Goal: Task Accomplishment & Management: Use online tool/utility

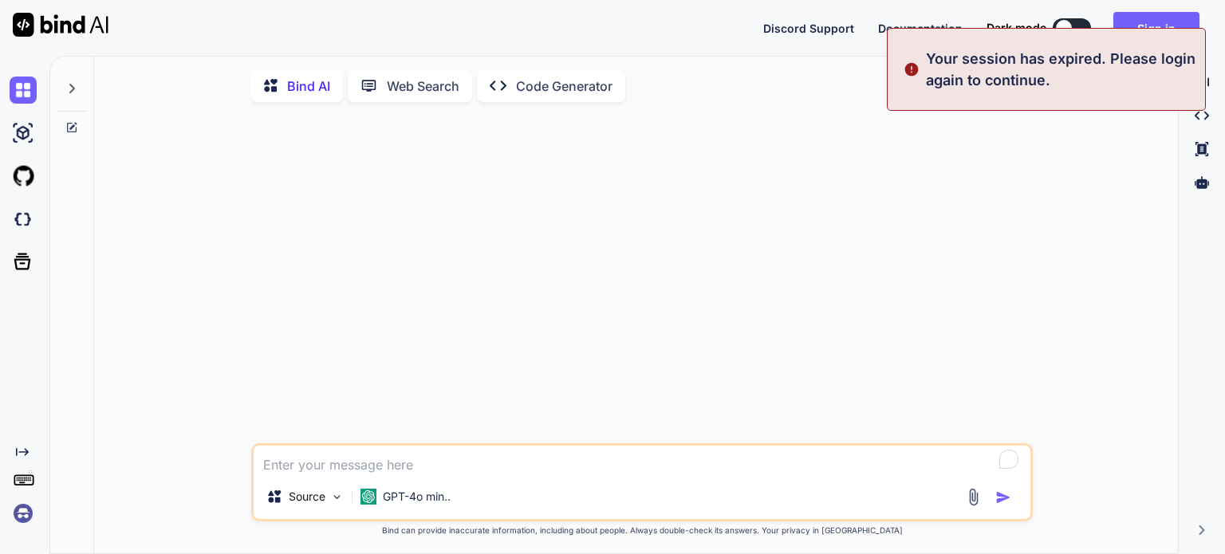
type textarea "x"
click at [987, 67] on p "Your session has expired. Please login again to continue." at bounding box center [1061, 69] width 270 height 43
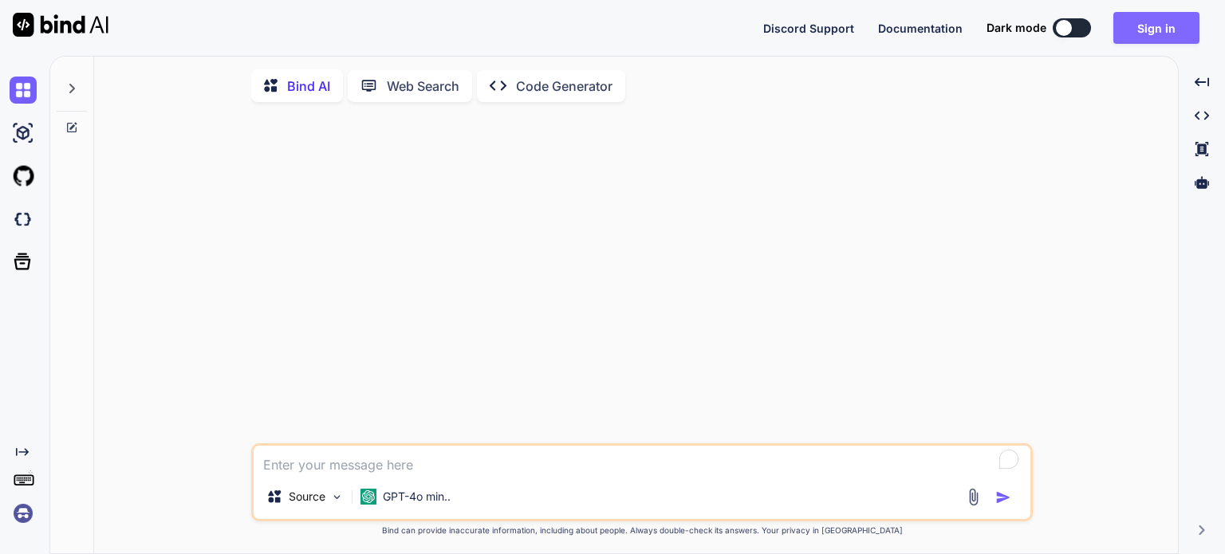
click at [1159, 34] on button "Sign in" at bounding box center [1156, 28] width 86 height 32
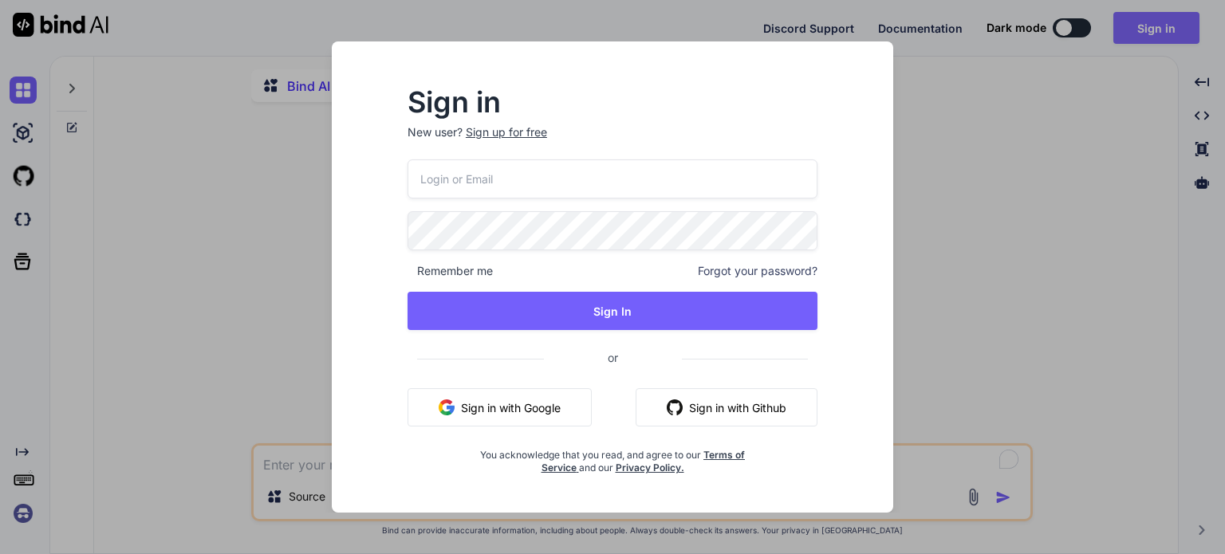
type input "[EMAIL_ADDRESS][PERSON_NAME][DOMAIN_NAME]"
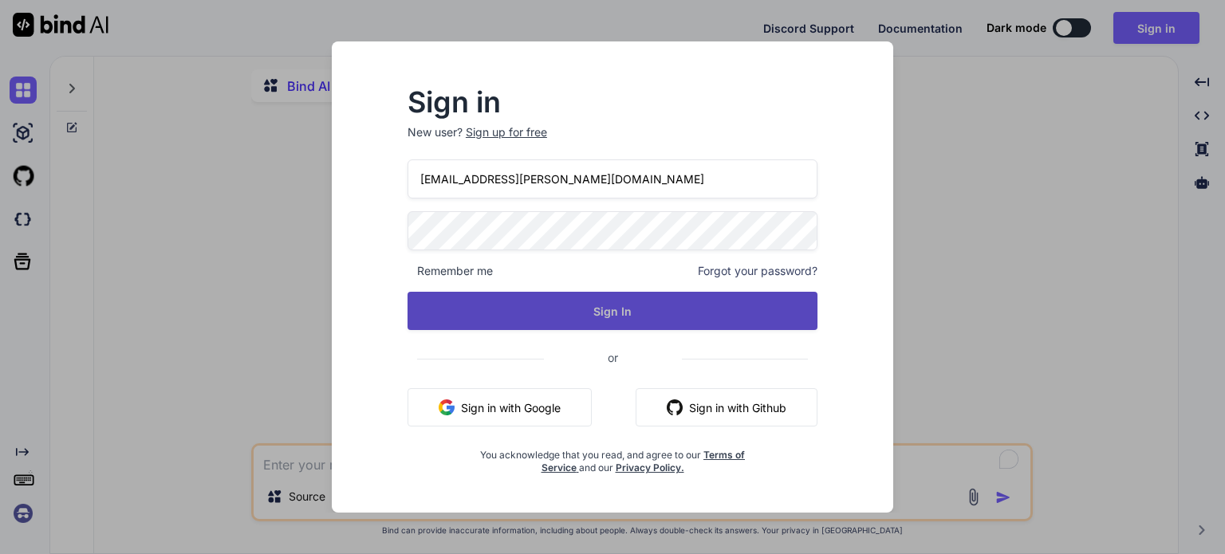
click at [639, 310] on button "Sign In" at bounding box center [613, 311] width 410 height 38
click at [597, 318] on button "Sign In" at bounding box center [613, 311] width 410 height 38
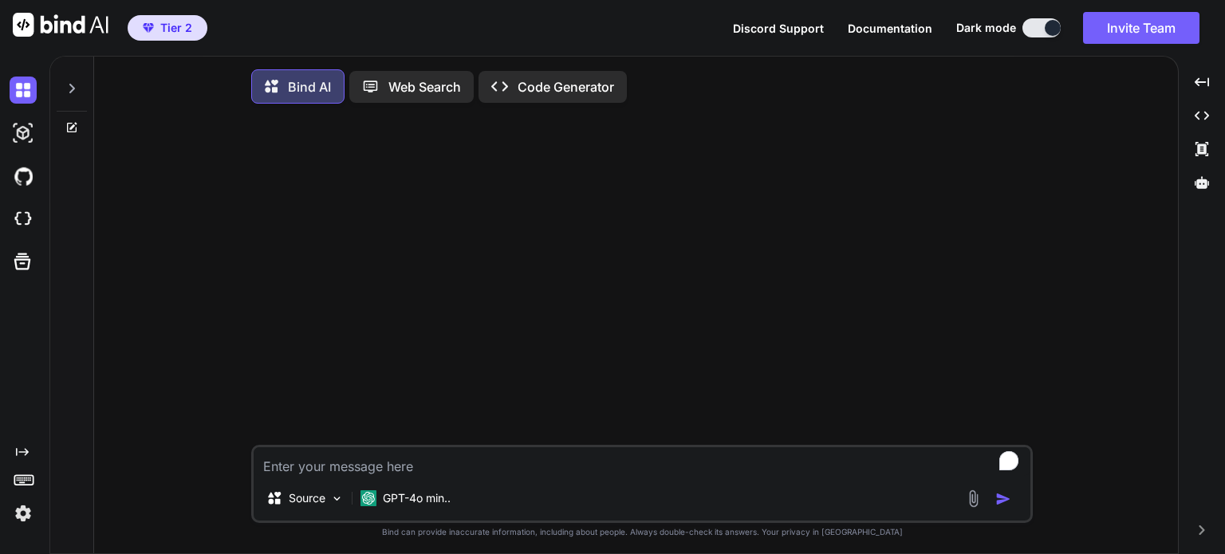
click at [561, 90] on p "Code Generator" at bounding box center [566, 86] width 97 height 19
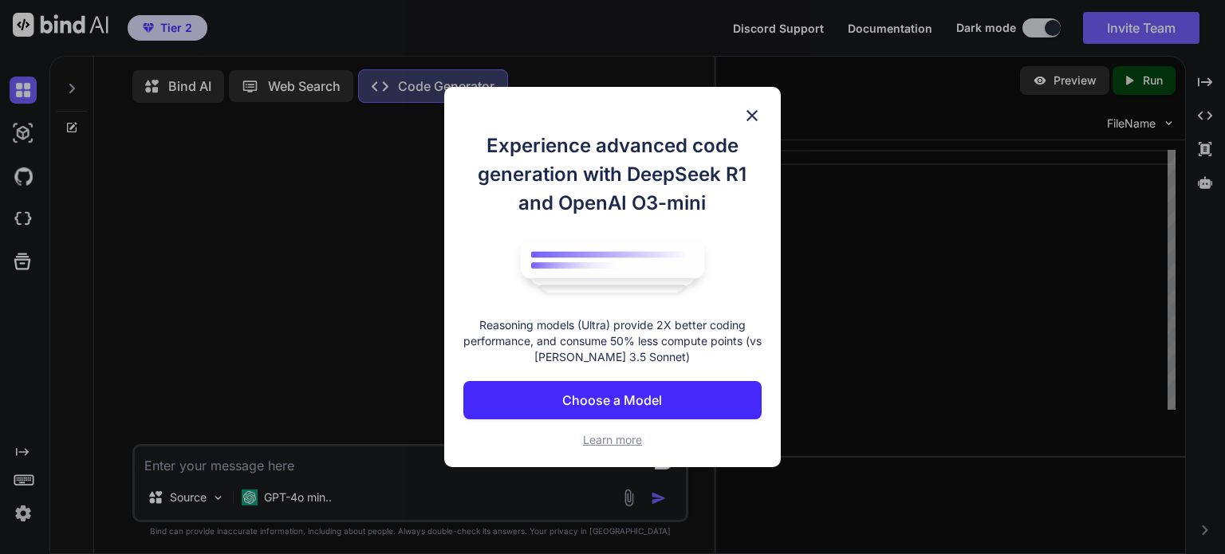
click at [640, 404] on p "Choose a Model" at bounding box center [612, 400] width 100 height 19
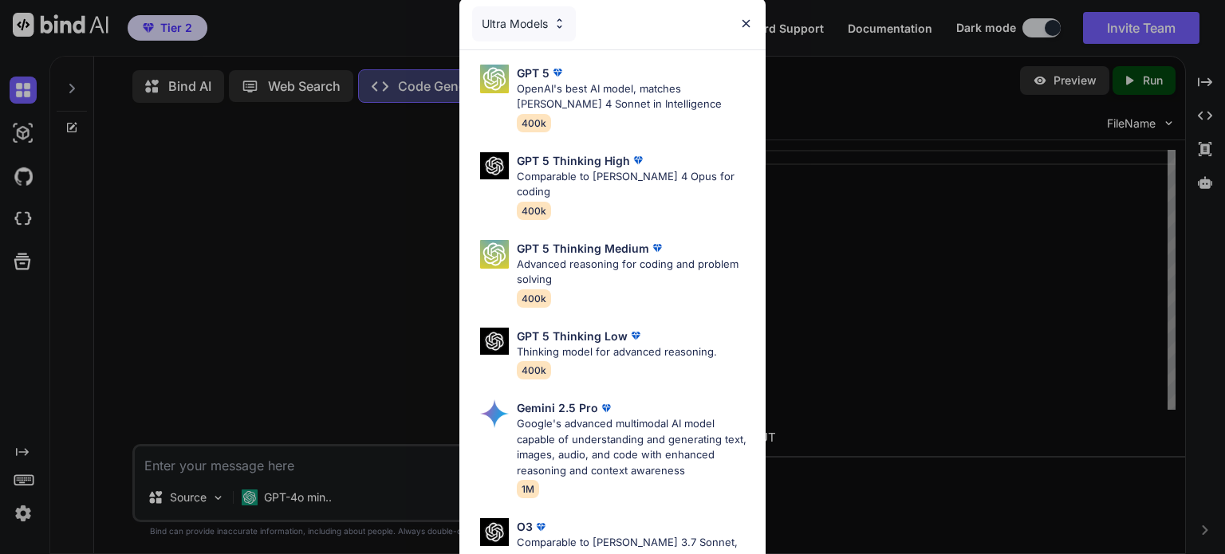
click at [539, 16] on div "Ultra Models" at bounding box center [524, 23] width 104 height 35
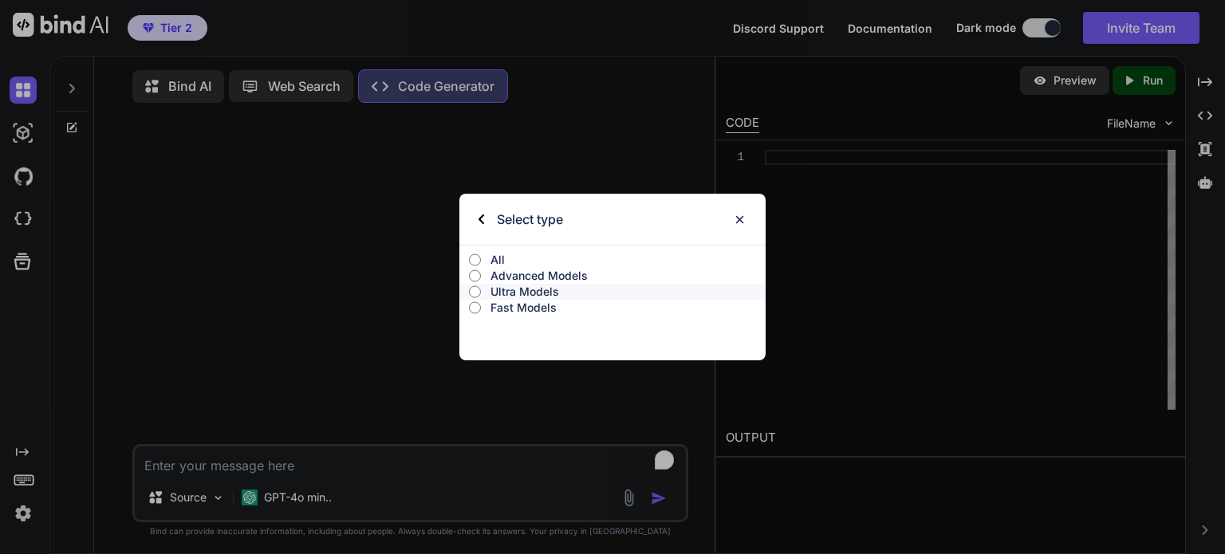
click at [533, 306] on p "Fast Models" at bounding box center [627, 308] width 275 height 16
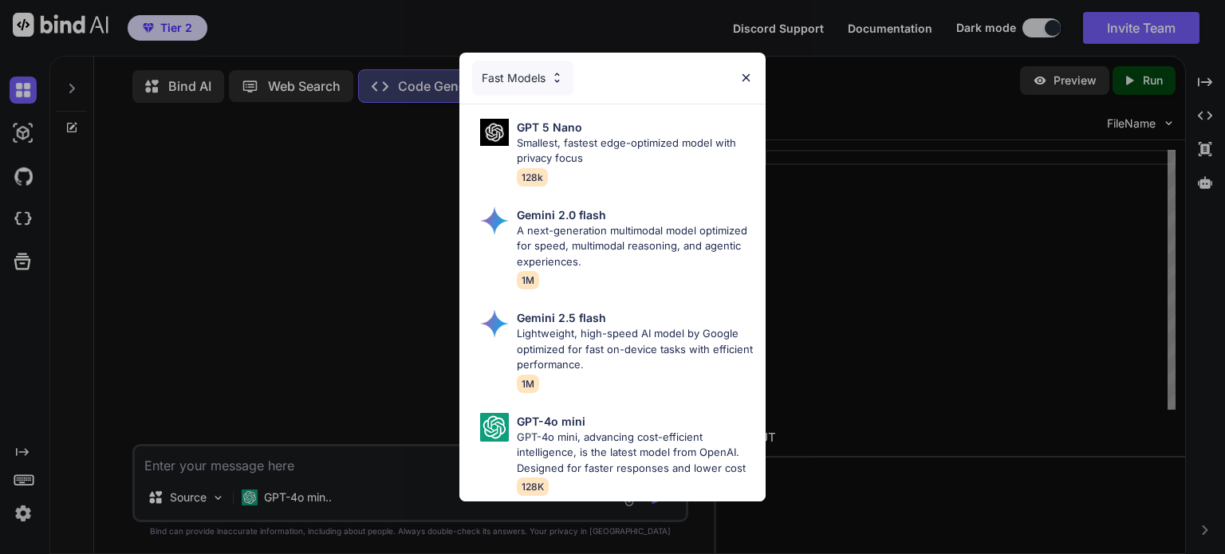
click at [532, 73] on div "Fast Models" at bounding box center [522, 78] width 101 height 35
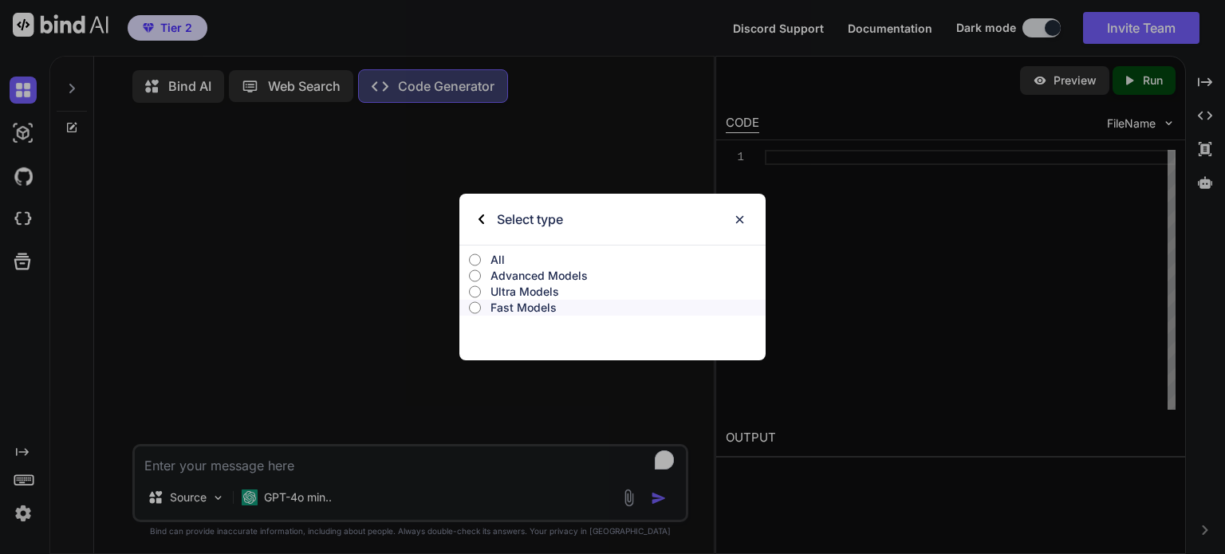
click at [536, 274] on p "Advanced Models" at bounding box center [627, 276] width 275 height 16
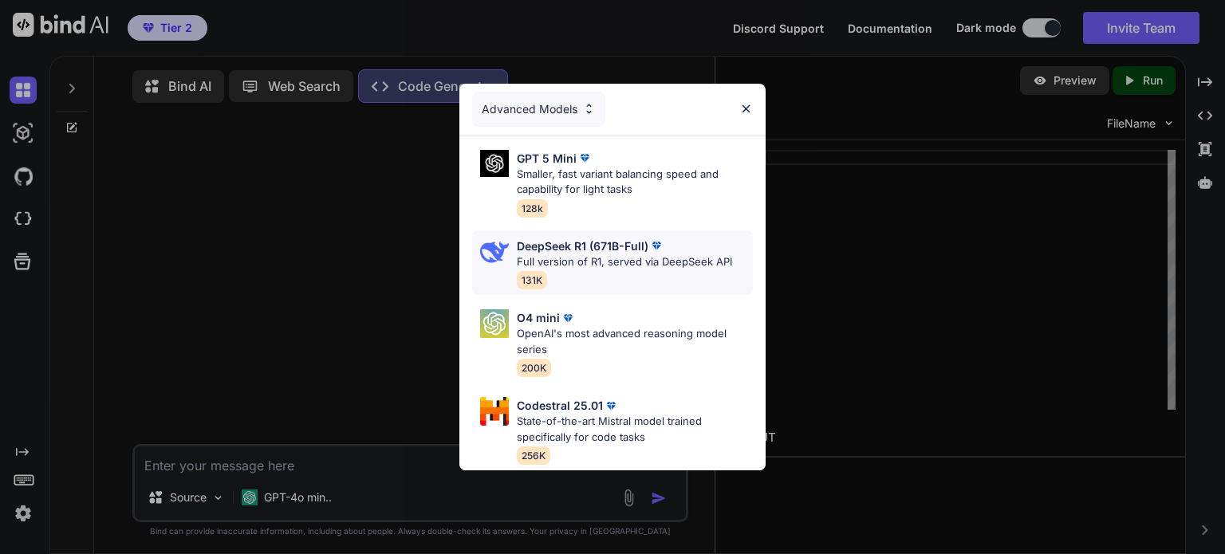
click at [597, 261] on p "Full version of R1, served via DeepSeek API" at bounding box center [624, 262] width 215 height 16
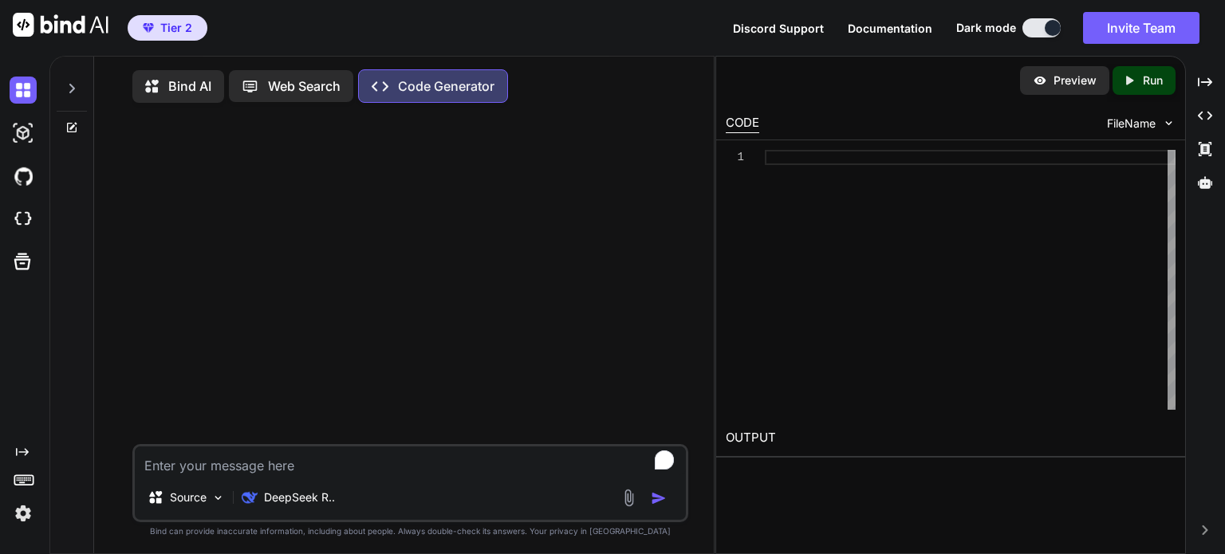
click at [655, 501] on img "button" at bounding box center [659, 498] width 16 height 16
click at [270, 475] on textarea "To enrich screen reader interactions, please activate Accessibility in Grammarl…" at bounding box center [410, 461] width 551 height 29
click at [22, 129] on img at bounding box center [23, 133] width 27 height 27
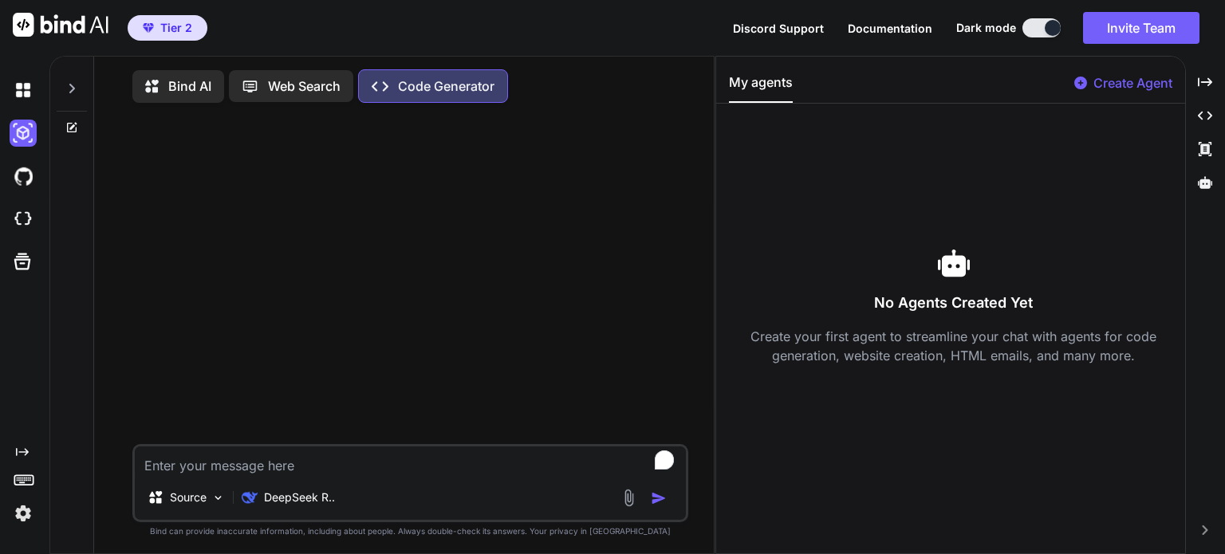
click at [1121, 79] on p "Create Agent" at bounding box center [1132, 82] width 79 height 19
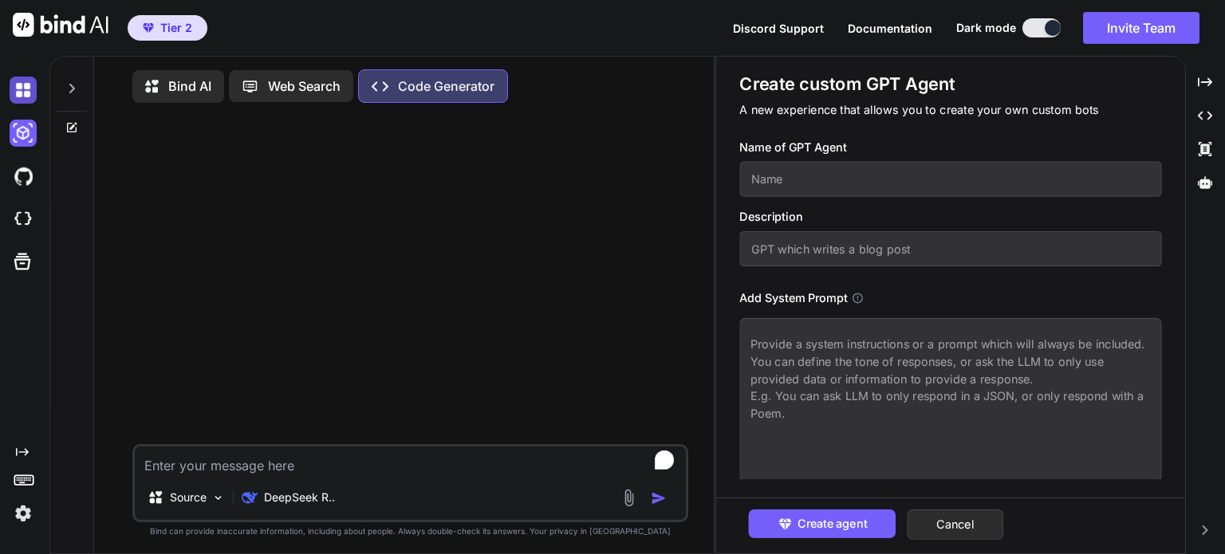
click at [26, 89] on img at bounding box center [23, 90] width 27 height 27
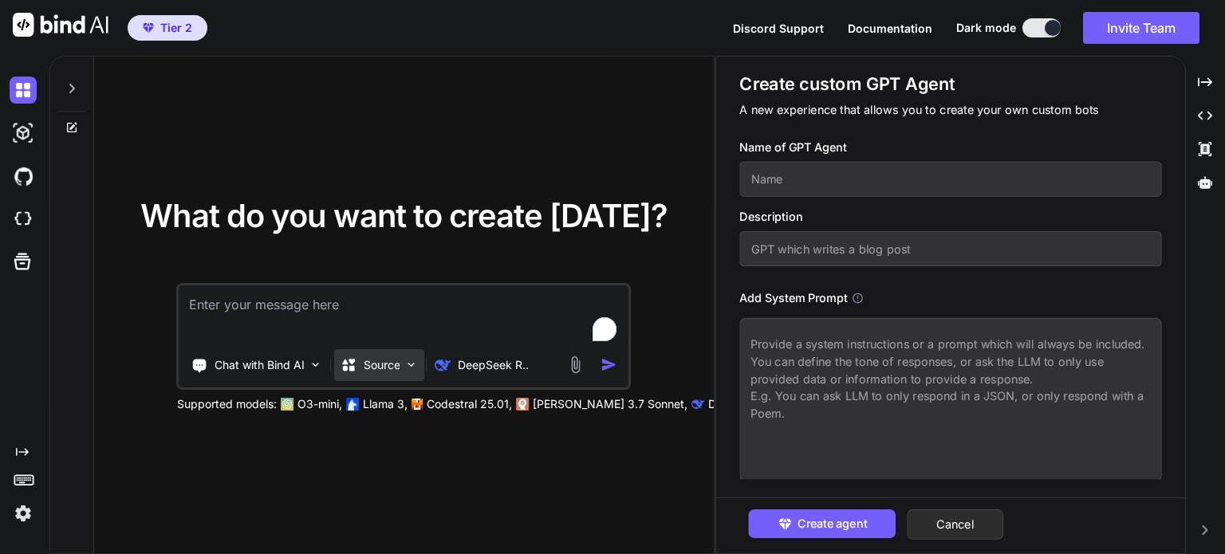
click at [409, 369] on img at bounding box center [412, 365] width 14 height 14
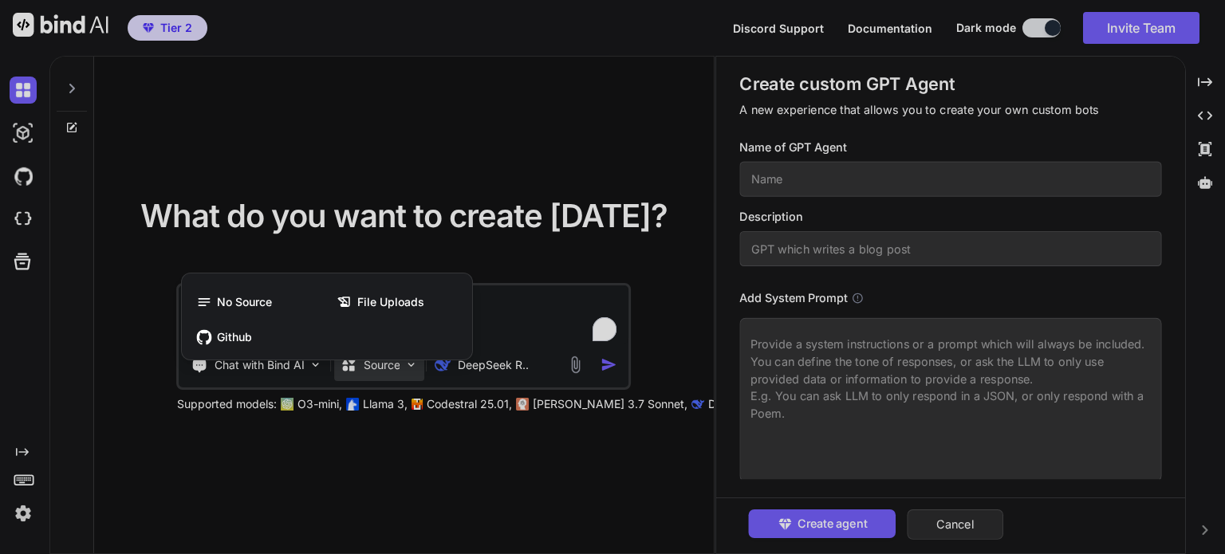
click at [18, 262] on div at bounding box center [612, 277] width 1225 height 554
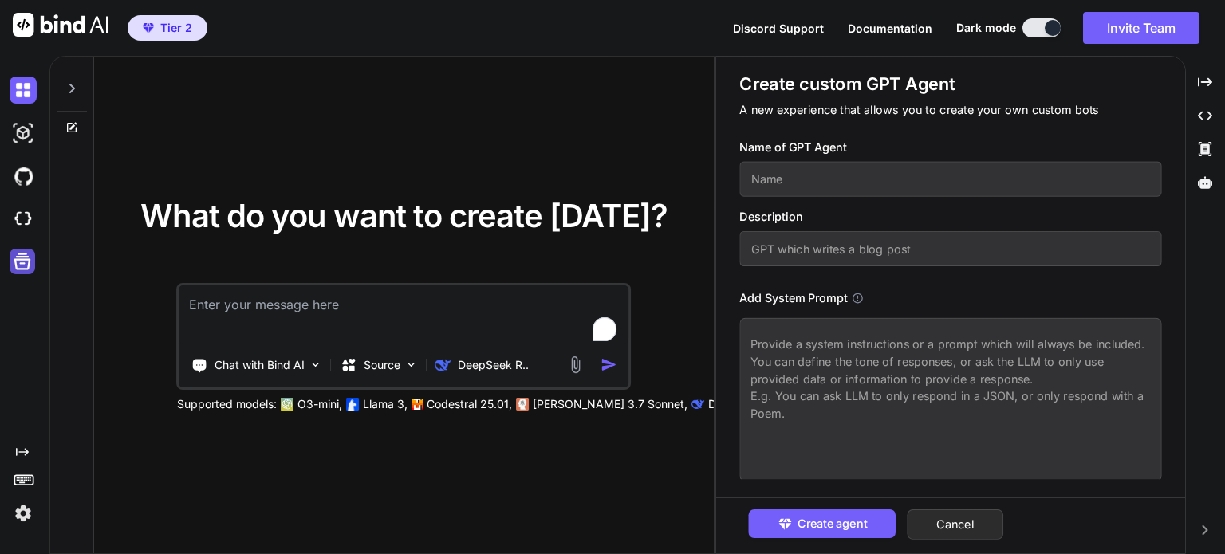
click at [23, 250] on icon at bounding box center [22, 261] width 22 height 22
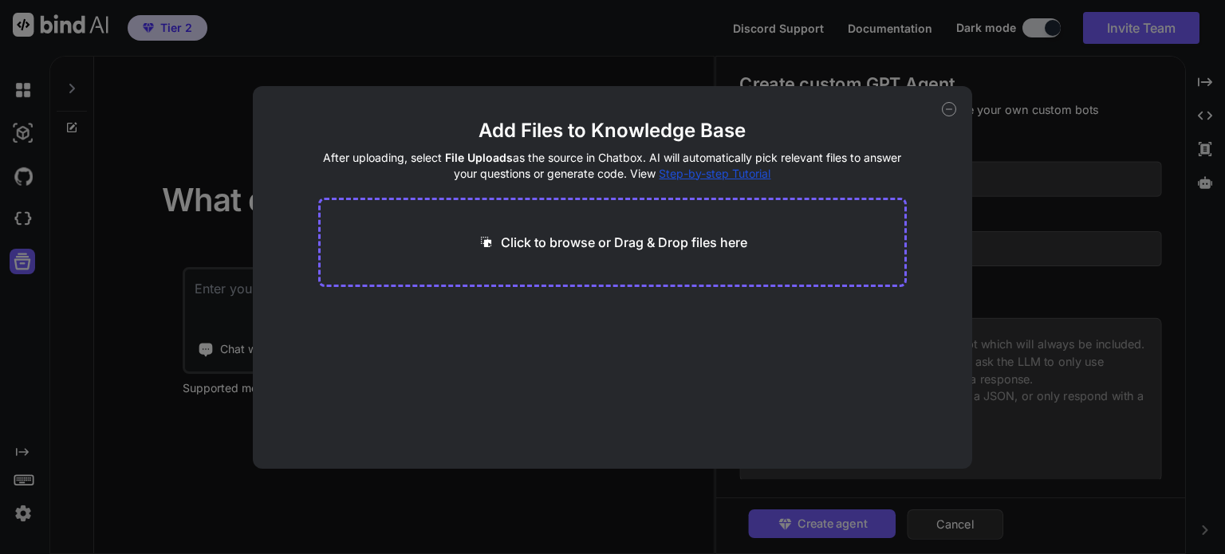
click at [21, 222] on div "Add Files to Knowledge Base After uploading, select File Uploads as the source …" at bounding box center [612, 277] width 1225 height 554
type textarea "x"
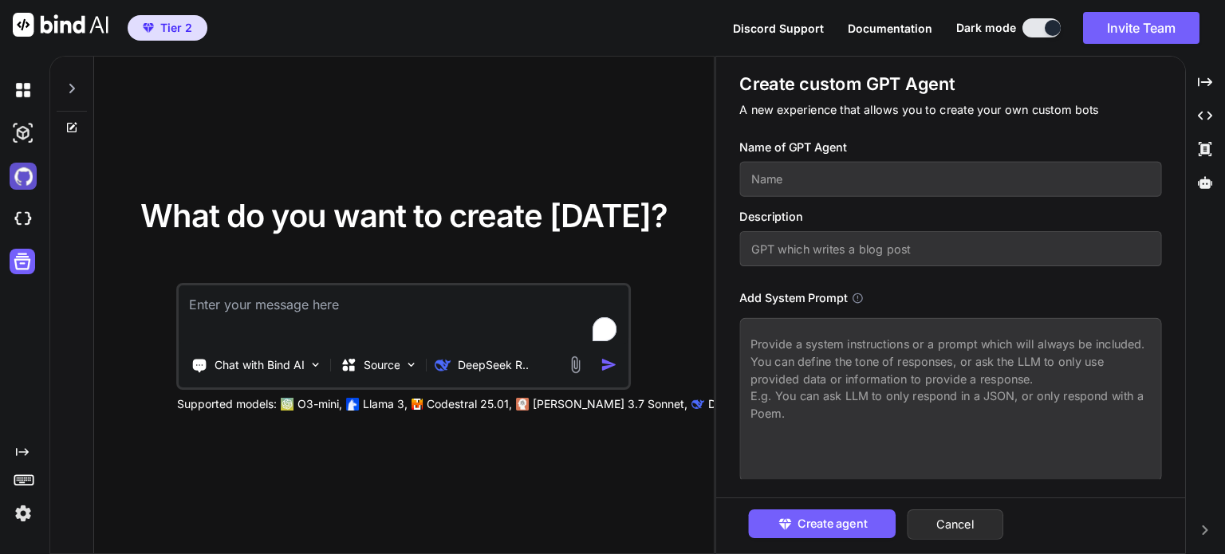
click at [22, 181] on img at bounding box center [23, 176] width 27 height 27
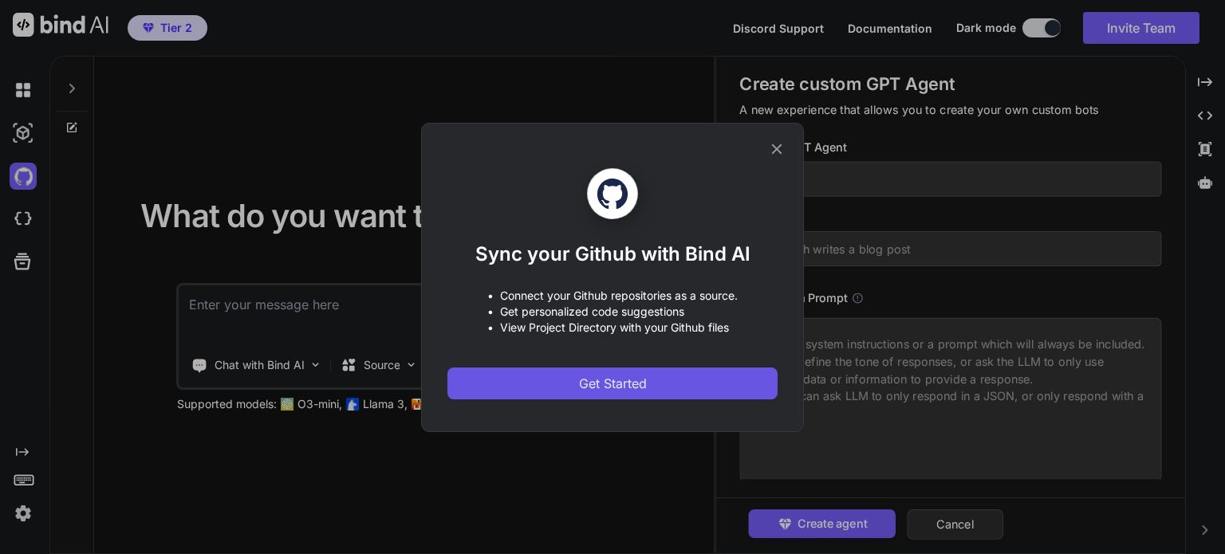
click at [607, 377] on span "Get Started" at bounding box center [613, 383] width 68 height 19
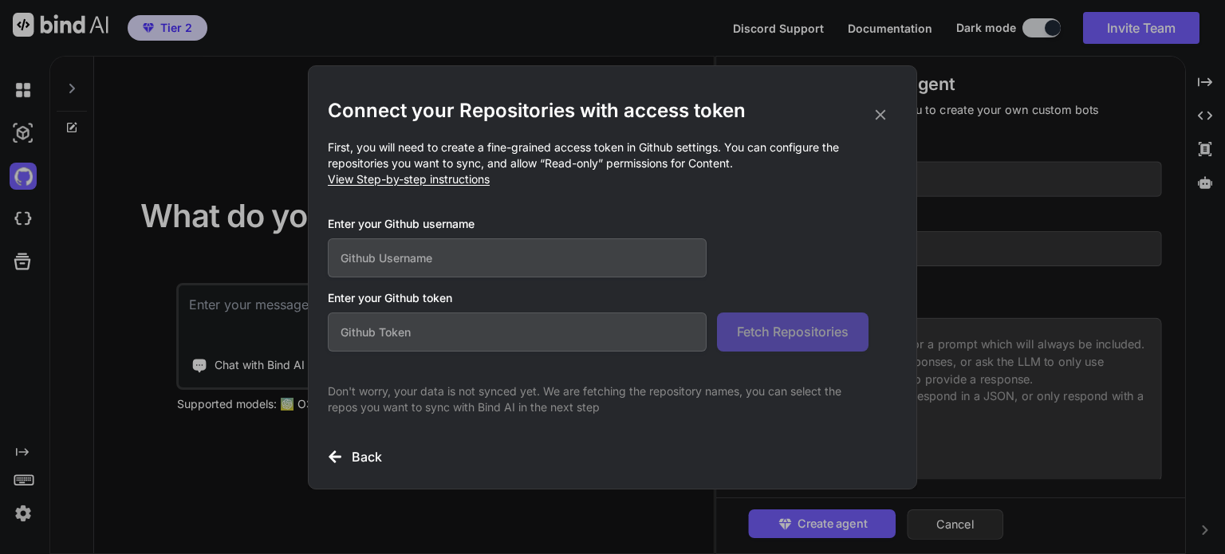
click at [386, 254] on input "text" at bounding box center [517, 257] width 379 height 39
paste input "[URL][DOMAIN_NAME]"
type input "[URL][DOMAIN_NAME]"
drag, startPoint x: 446, startPoint y: 258, endPoint x: 181, endPoint y: 254, distance: 264.8
click at [181, 254] on div "Connect your Repositories with access token First, you will need to create a fi…" at bounding box center [612, 277] width 1225 height 554
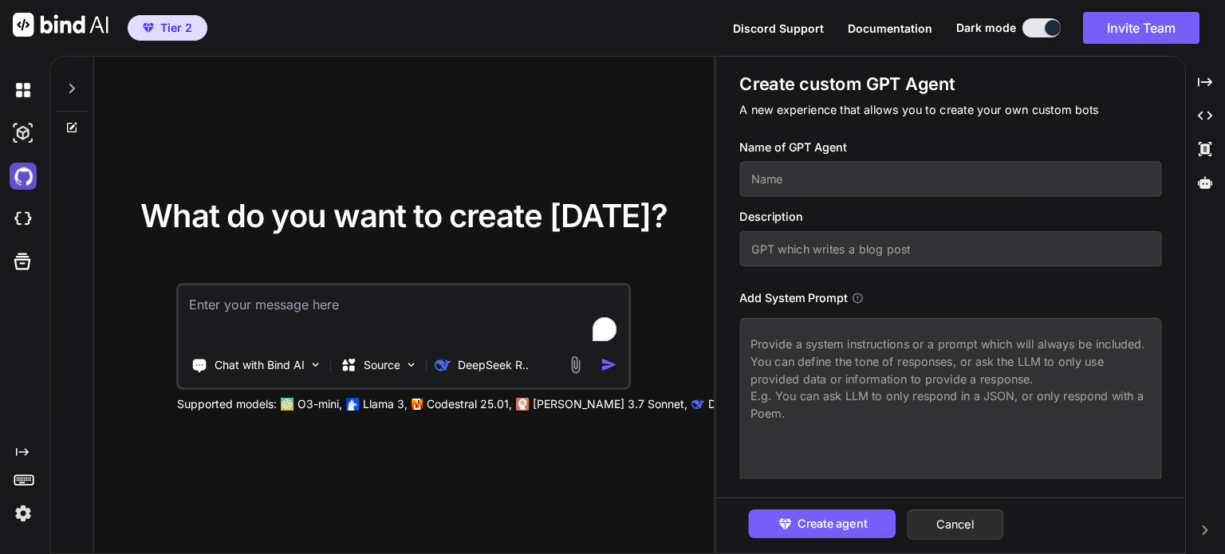
click at [27, 178] on img at bounding box center [23, 176] width 27 height 27
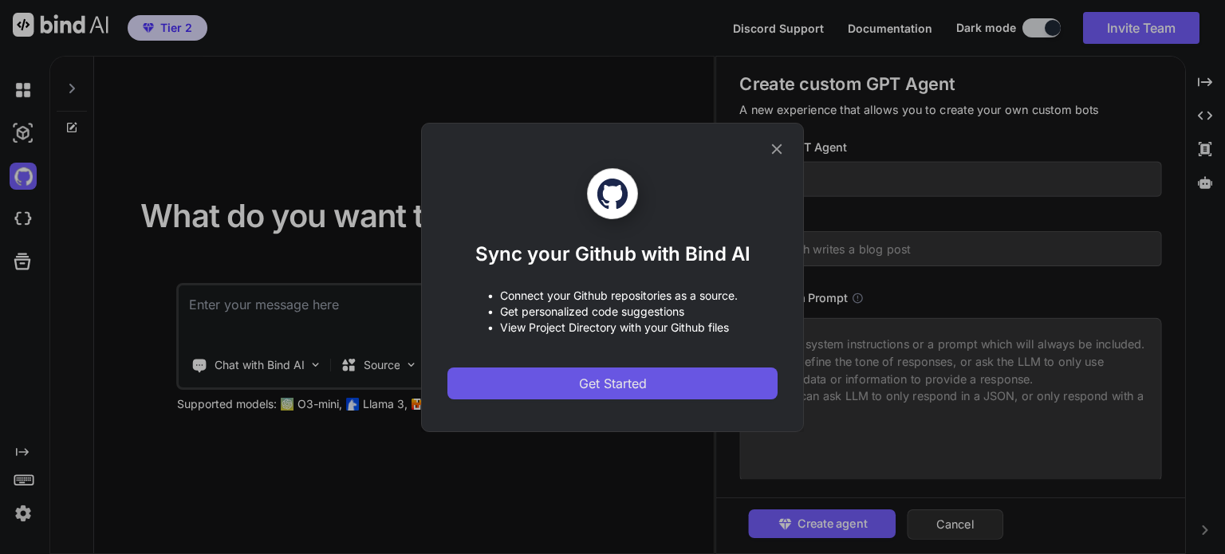
click at [593, 384] on span "Get Started" at bounding box center [613, 383] width 68 height 19
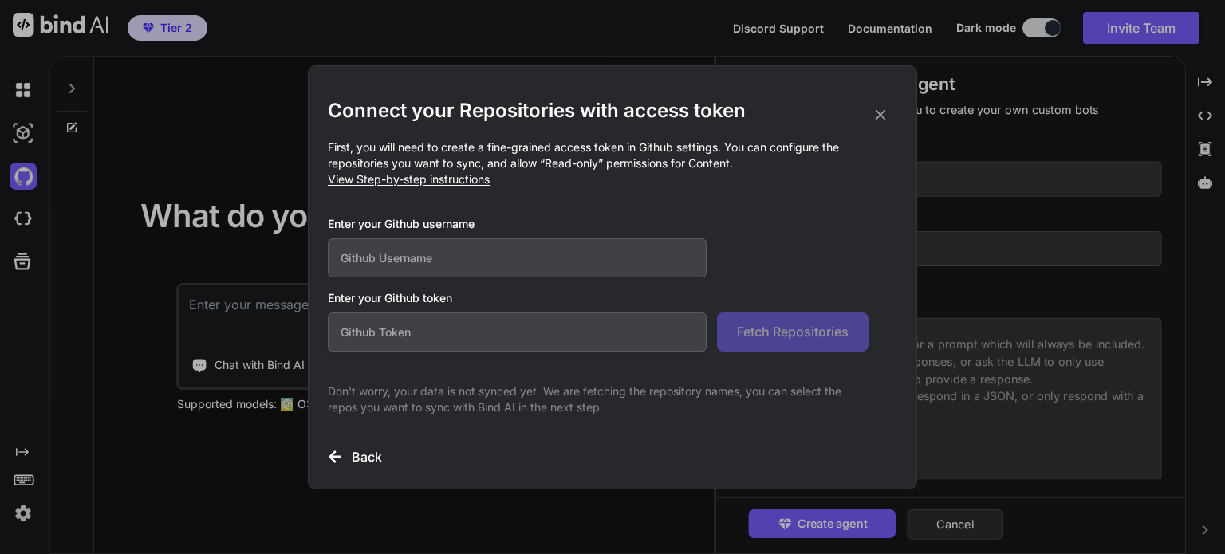
click at [420, 263] on input "text" at bounding box center [517, 257] width 379 height 39
paste input "[URL][DOMAIN_NAME]"
drag, startPoint x: 443, startPoint y: 254, endPoint x: 341, endPoint y: 255, distance: 102.1
click at [341, 255] on input "[URL][DOMAIN_NAME]" at bounding box center [517, 257] width 379 height 39
type input "benwk-git"
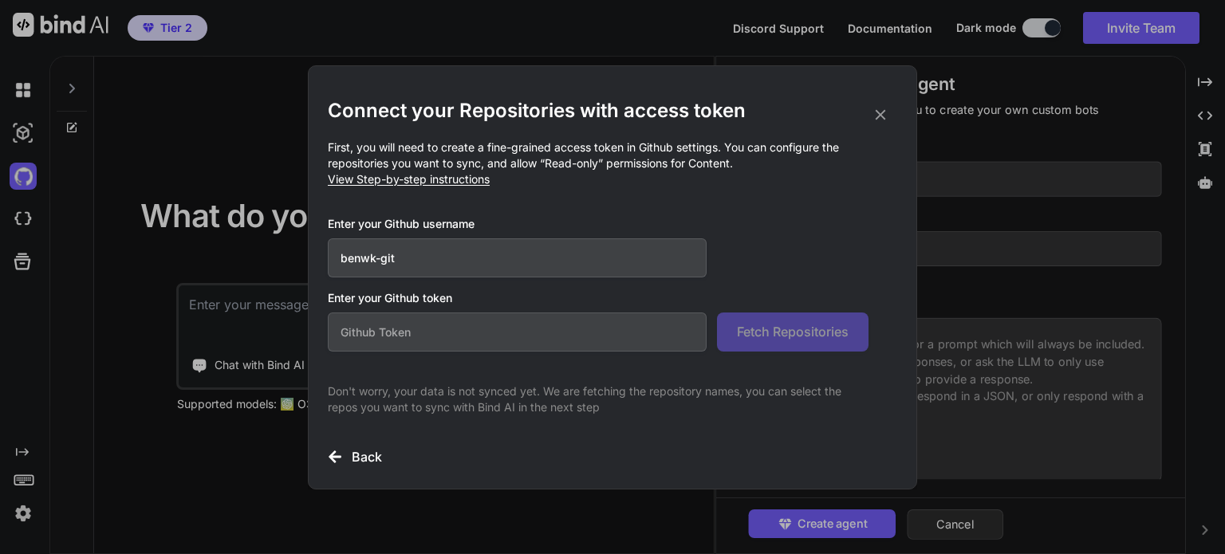
click at [437, 329] on input "text" at bounding box center [517, 332] width 379 height 39
paste input "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"
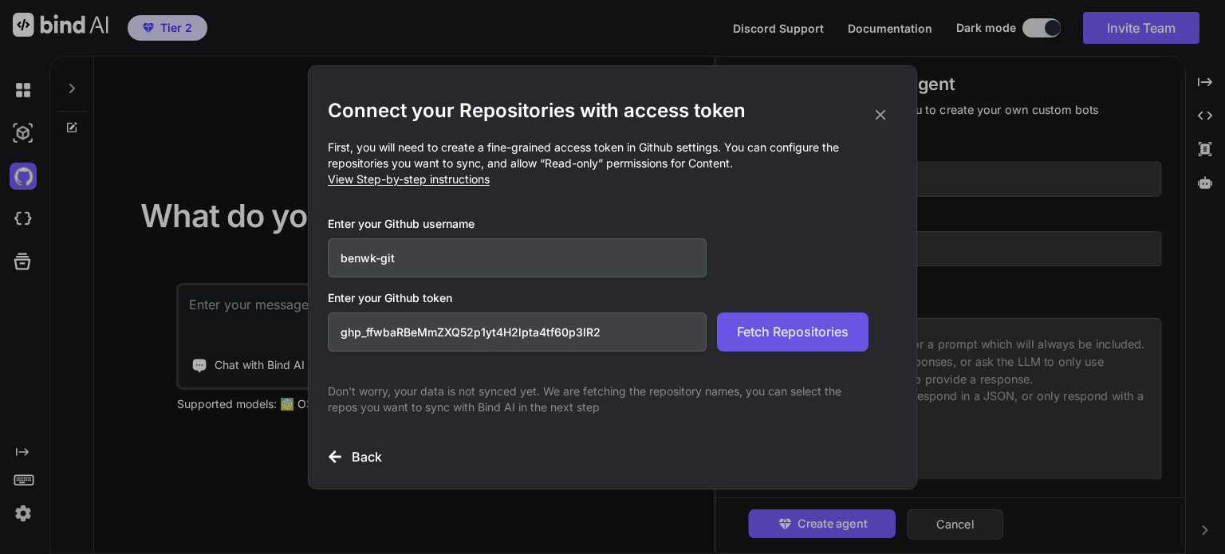
type input "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"
click at [826, 337] on span "Fetch Repositories" at bounding box center [793, 331] width 112 height 19
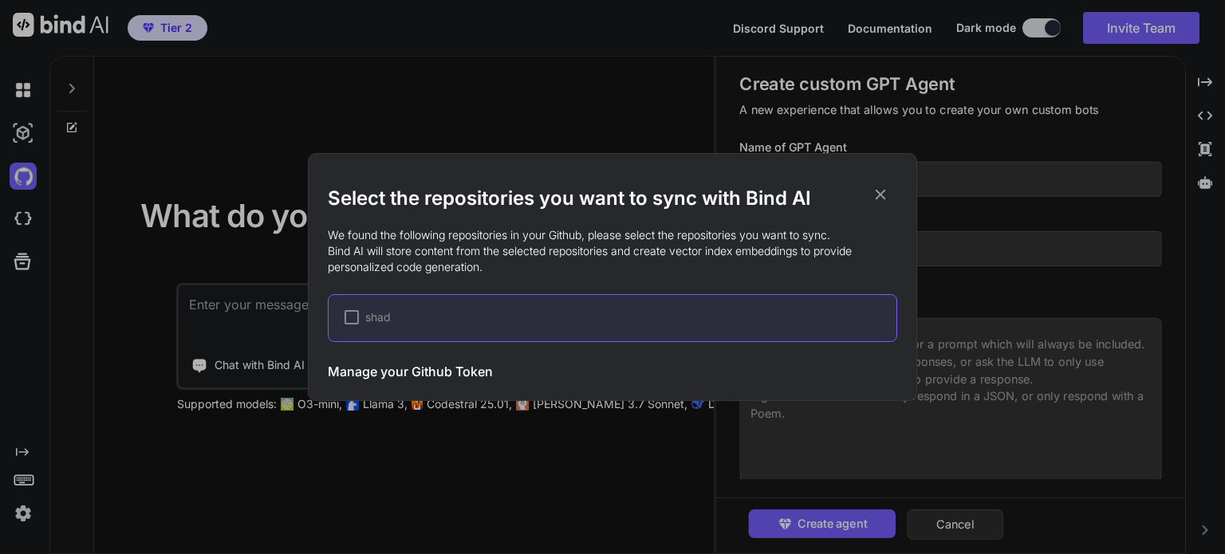
click at [347, 321] on div at bounding box center [352, 317] width 14 height 14
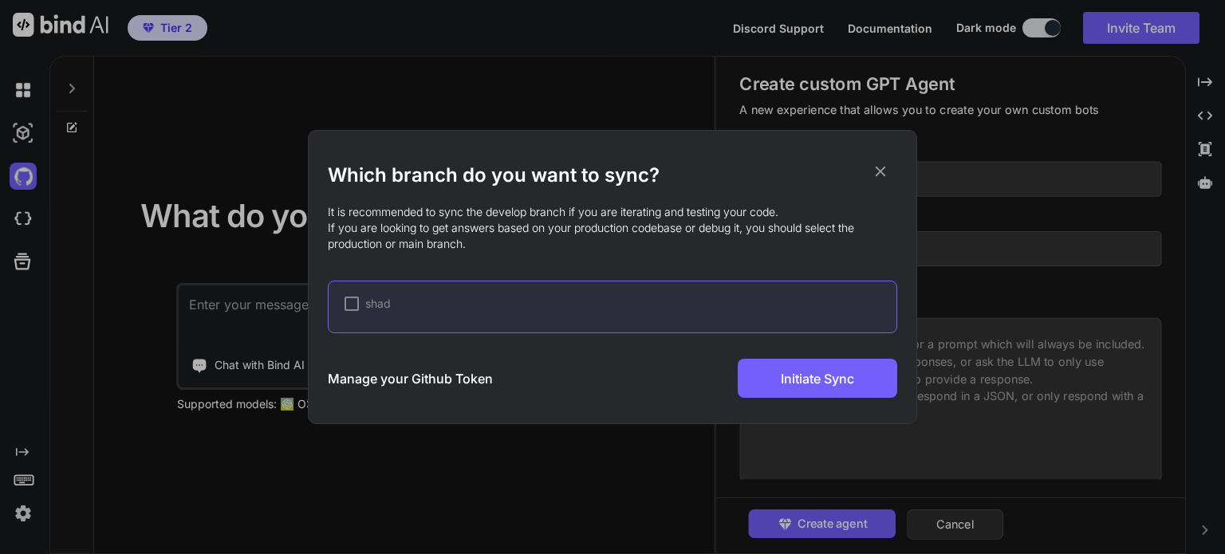
click at [348, 305] on div at bounding box center [352, 304] width 14 height 14
click at [459, 551] on div "Which branch do you want to sync? It is recommended to sync the develop branch …" at bounding box center [612, 277] width 1225 height 554
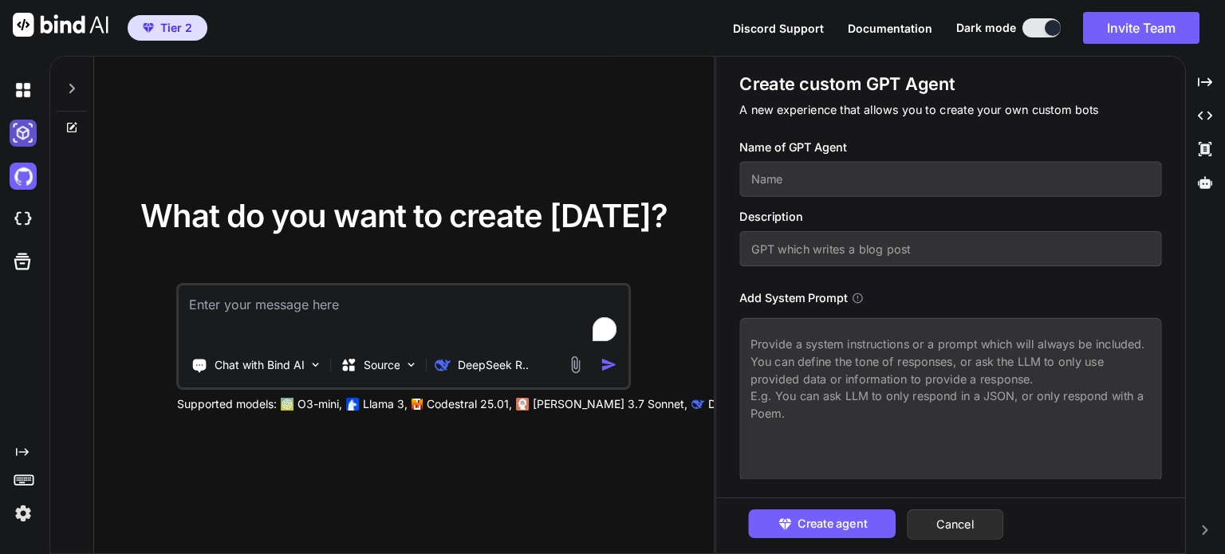
click at [24, 136] on img at bounding box center [23, 133] width 27 height 27
click at [22, 85] on img at bounding box center [23, 90] width 27 height 27
